Goal: Obtain resource: Download file/media

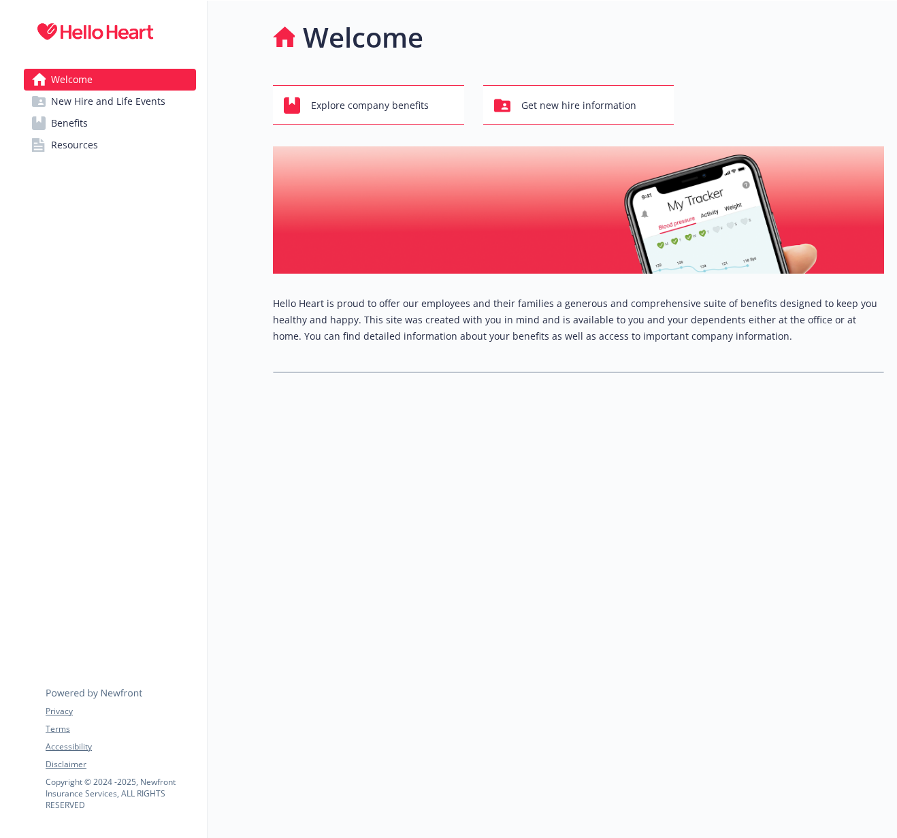
click at [142, 123] on link "Benefits" at bounding box center [110, 123] width 172 height 22
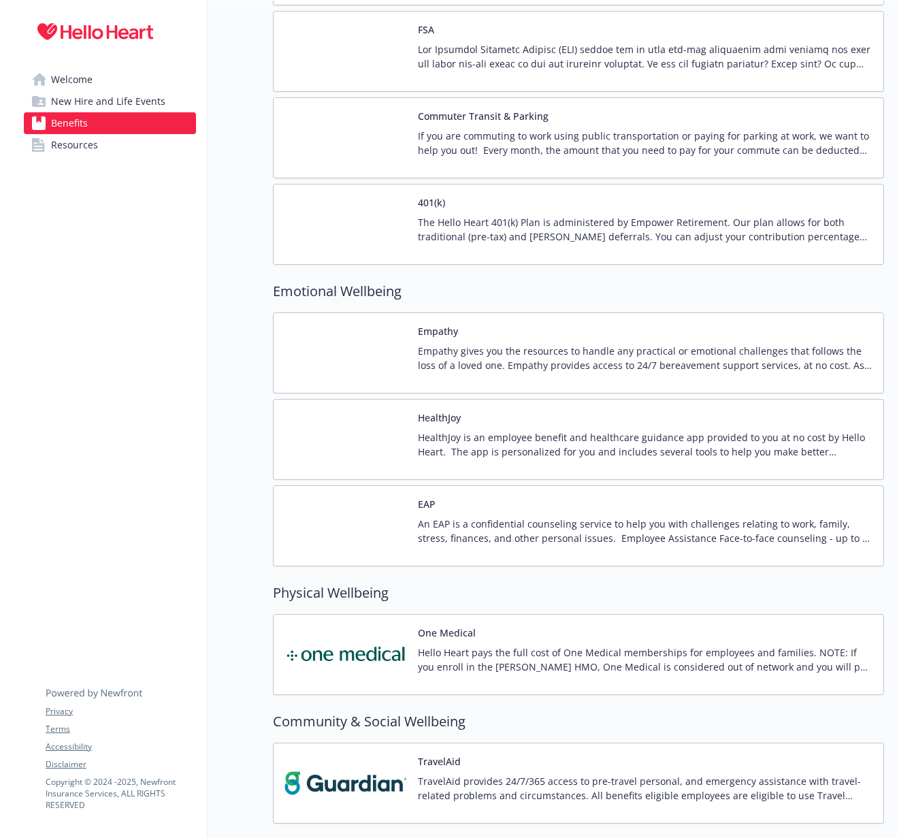
scroll to position [1816, 0]
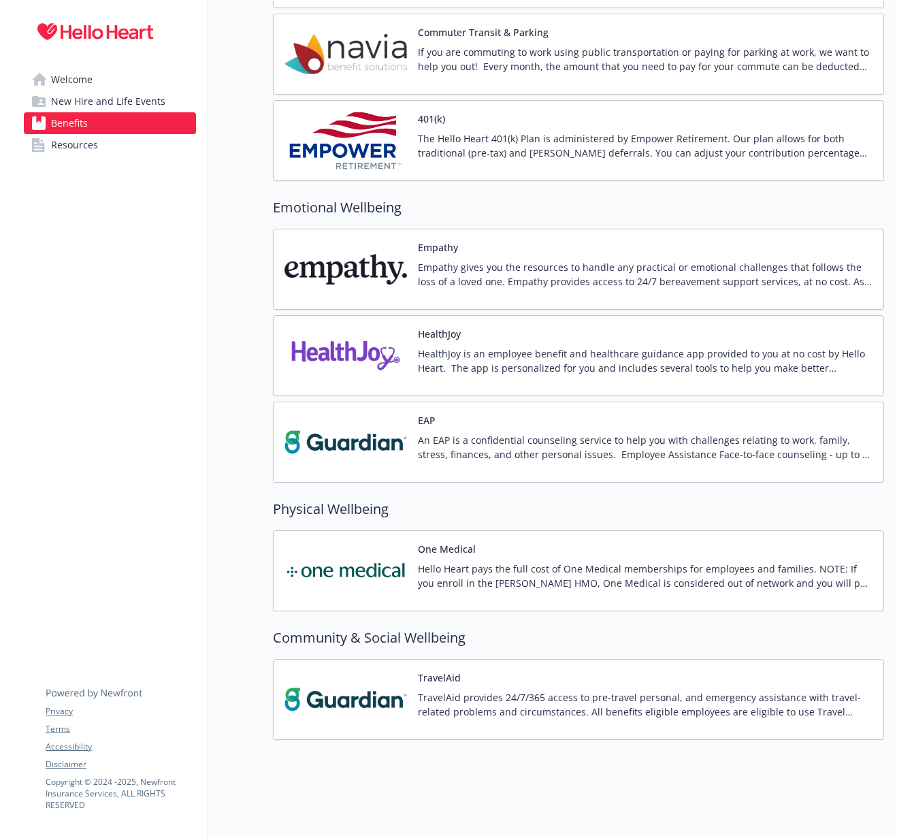
click at [443, 338] on button "HealthJoy" at bounding box center [439, 334] width 43 height 14
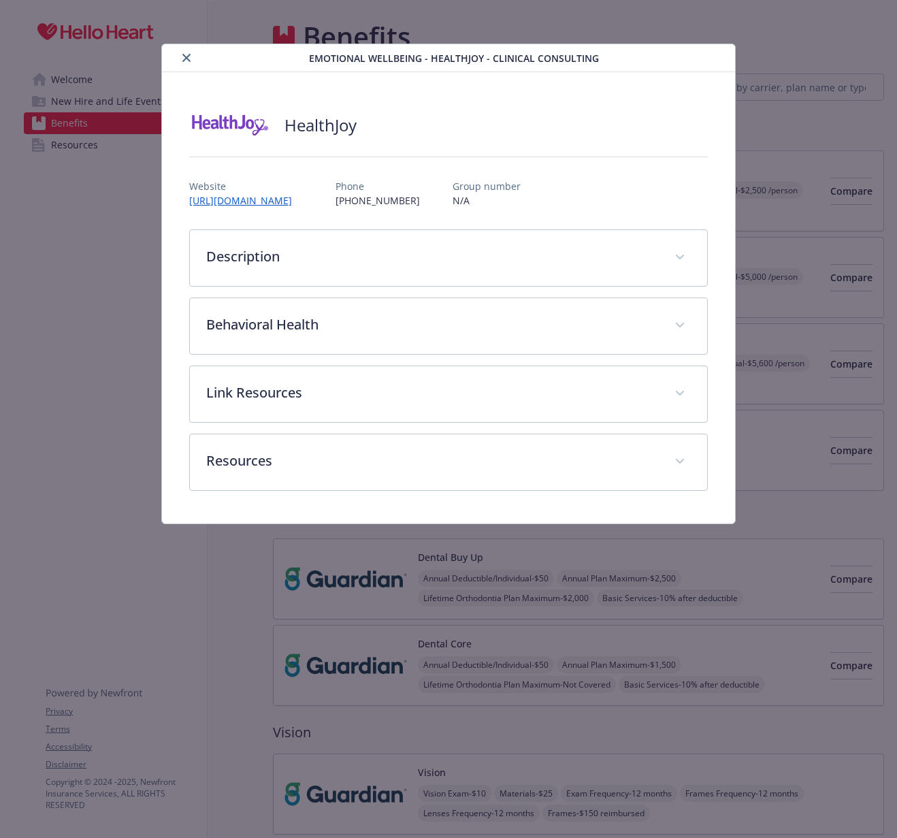
scroll to position [1816, 0]
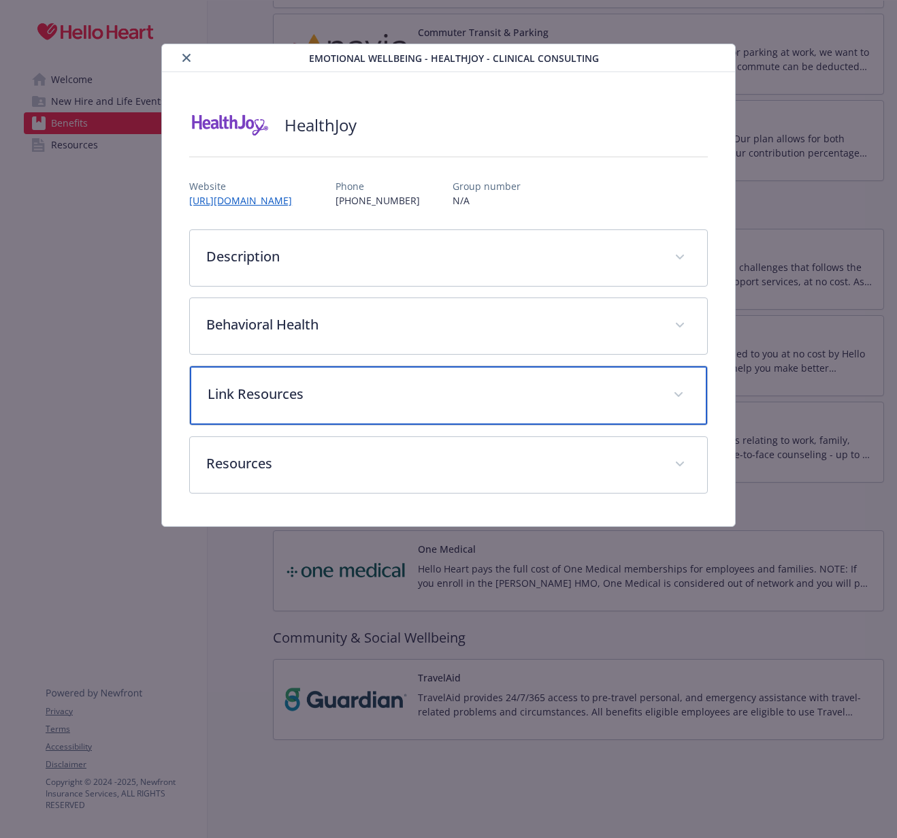
click at [376, 395] on p "Link Resources" at bounding box center [432, 394] width 449 height 20
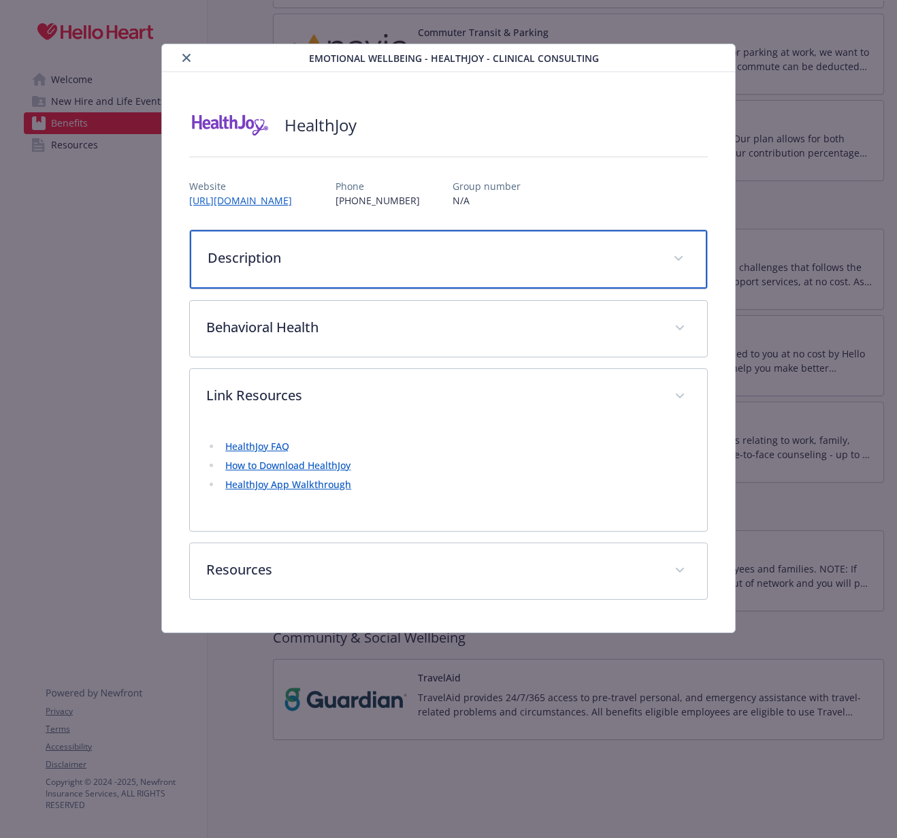
click at [375, 252] on p "Description" at bounding box center [432, 258] width 449 height 20
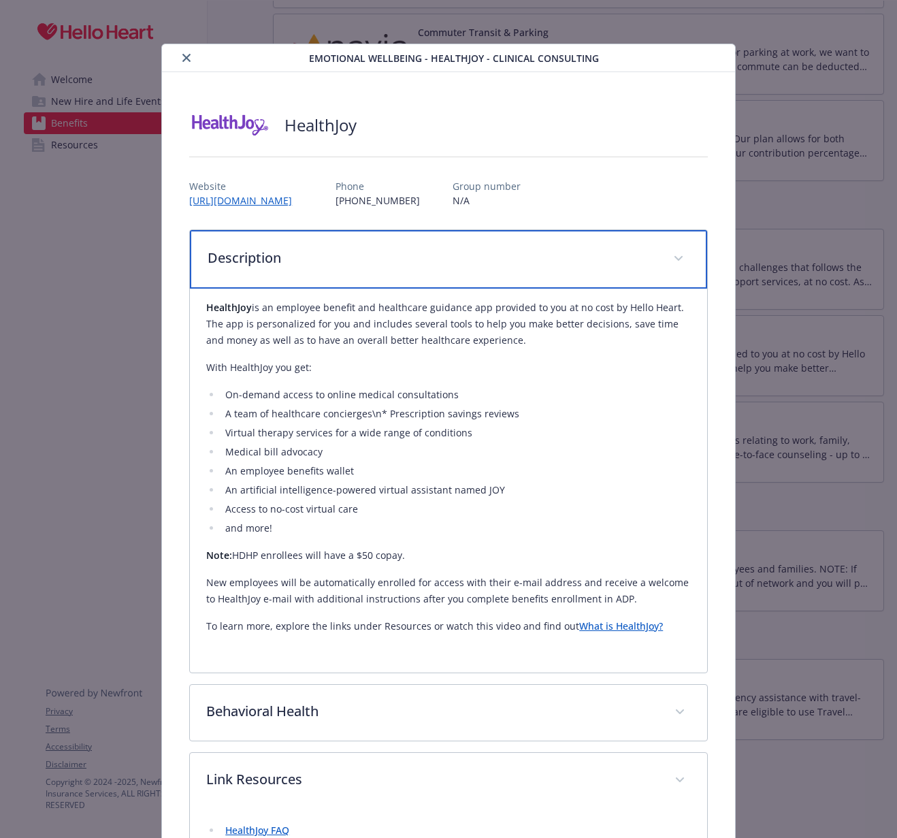
scroll to position [223, 0]
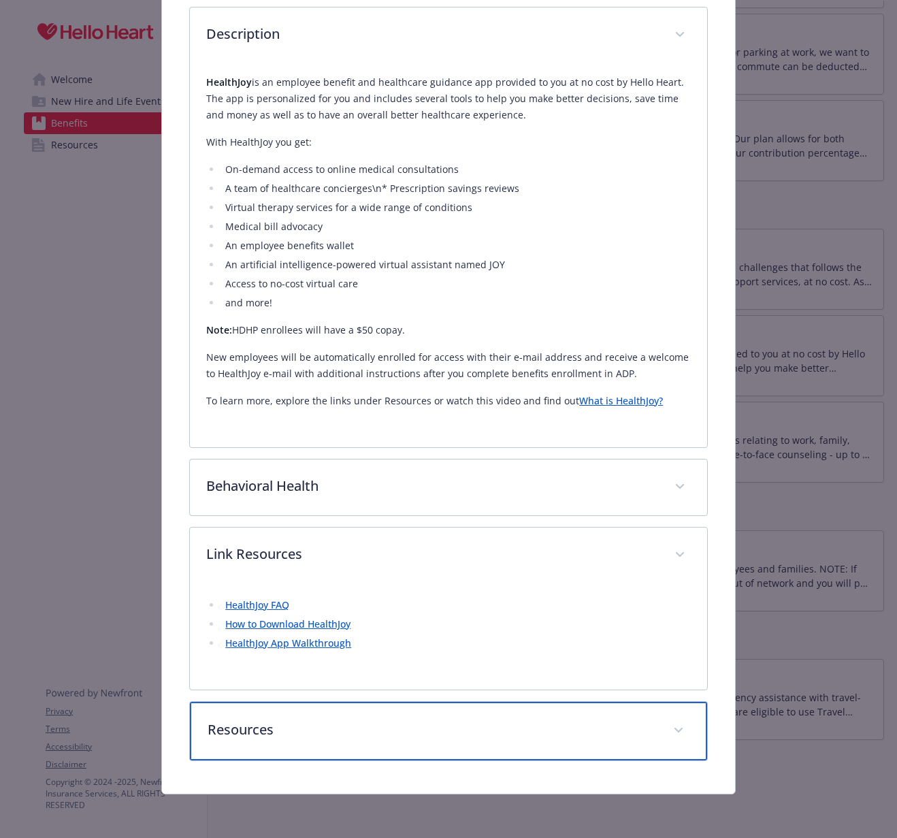
click at [283, 729] on p "Resources" at bounding box center [432, 729] width 449 height 20
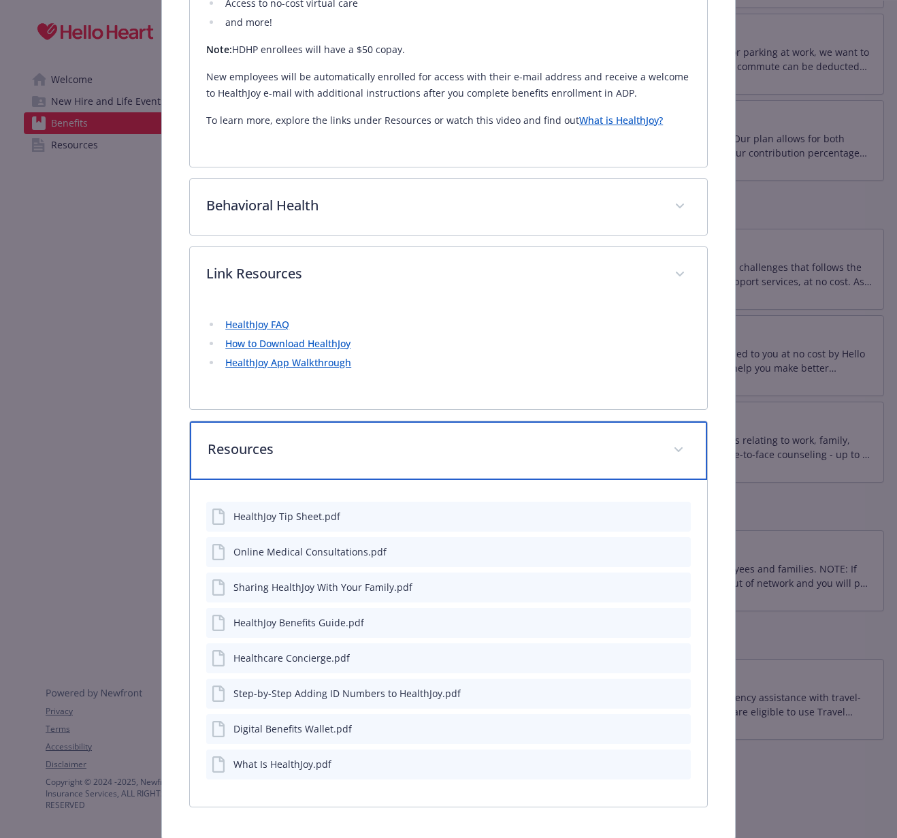
scroll to position [506, 0]
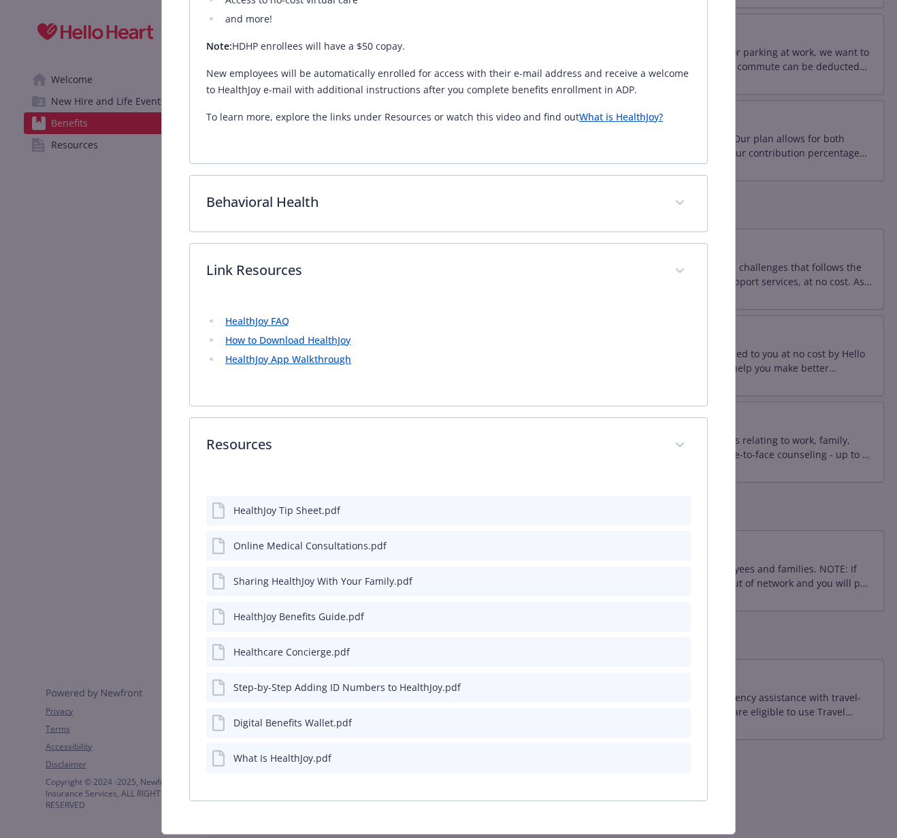
click at [310, 617] on div "HealthJoy Benefits Guide.pdf" at bounding box center [298, 616] width 131 height 14
click at [673, 615] on icon "preview file" at bounding box center [678, 616] width 12 height 10
